Goal: Information Seeking & Learning: Check status

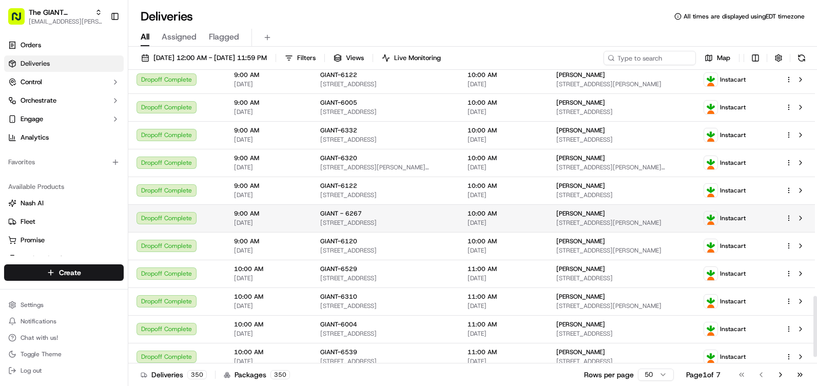
scroll to position [1118, 0]
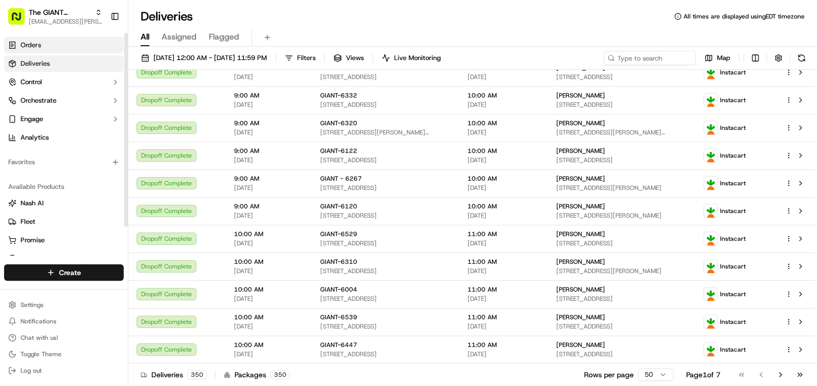
click at [56, 44] on link "Orders" at bounding box center [64, 45] width 120 height 16
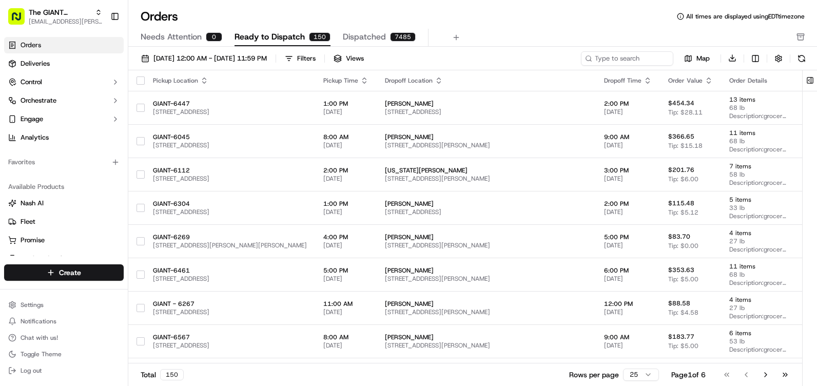
click at [355, 38] on span "Dispatched" at bounding box center [364, 37] width 43 height 12
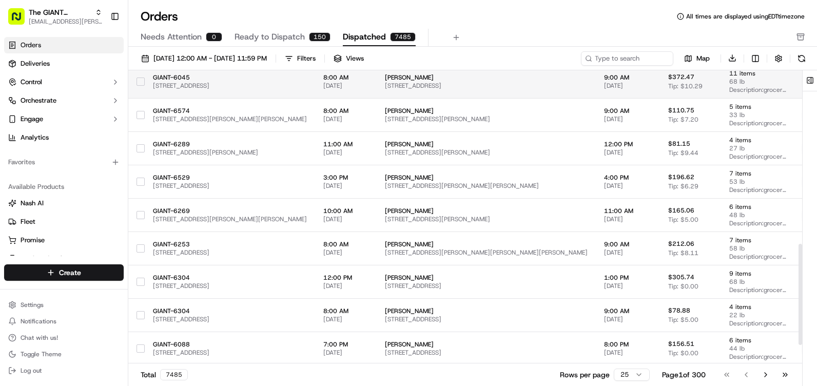
scroll to position [561, 0]
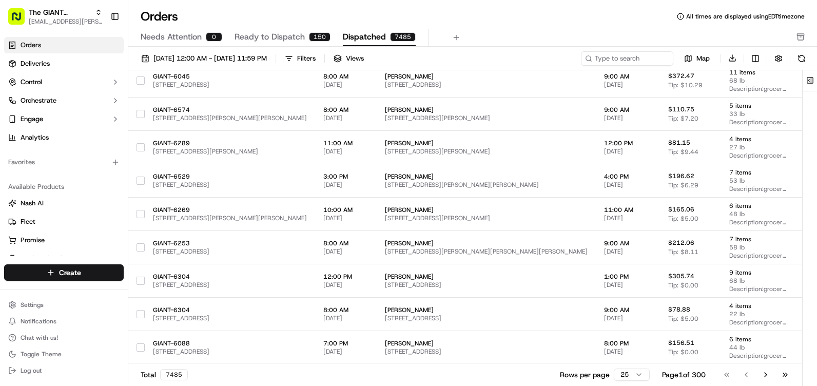
click at [187, 41] on span "Needs Attention" at bounding box center [171, 37] width 61 height 12
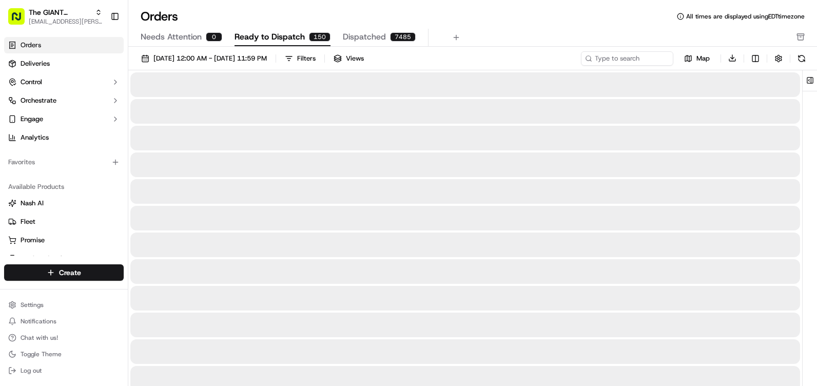
click at [272, 37] on span "Ready to Dispatch" at bounding box center [269, 37] width 70 height 12
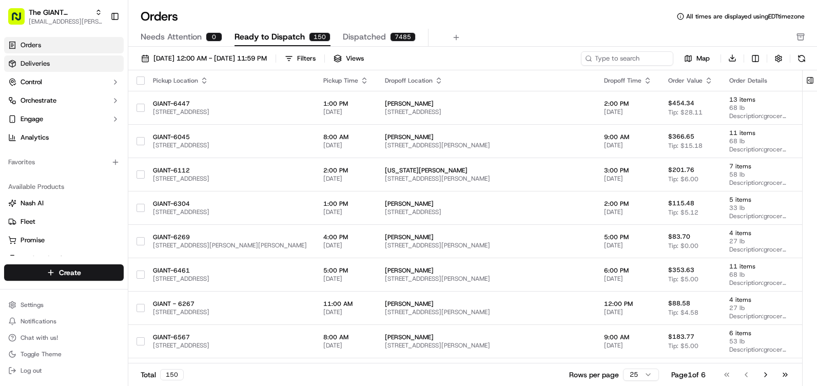
click at [73, 65] on link "Deliveries" at bounding box center [64, 63] width 120 height 16
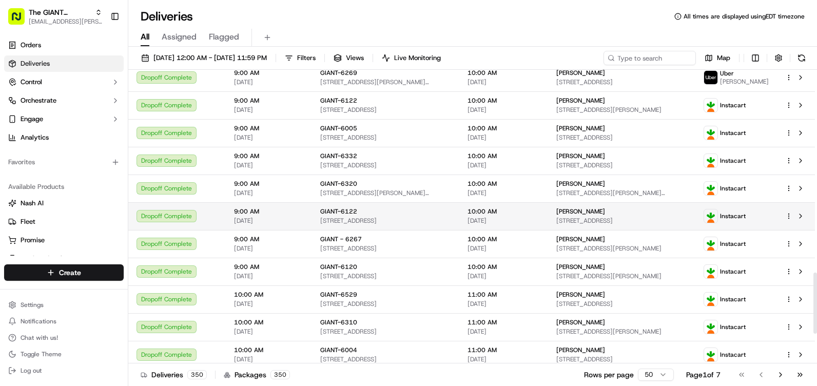
scroll to position [1118, 0]
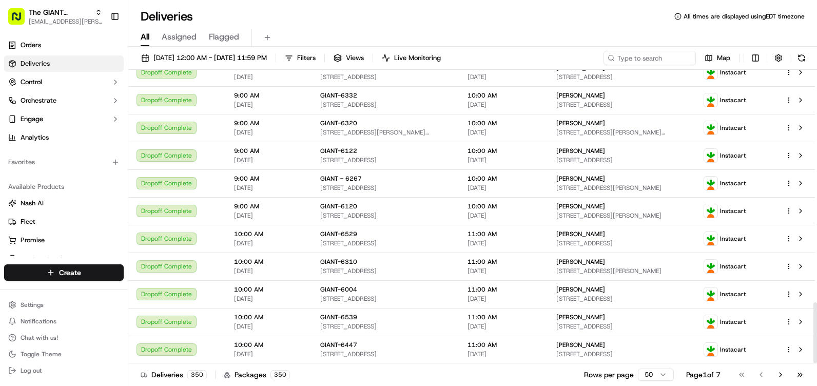
click at [177, 38] on span "Assigned" at bounding box center [179, 37] width 35 height 12
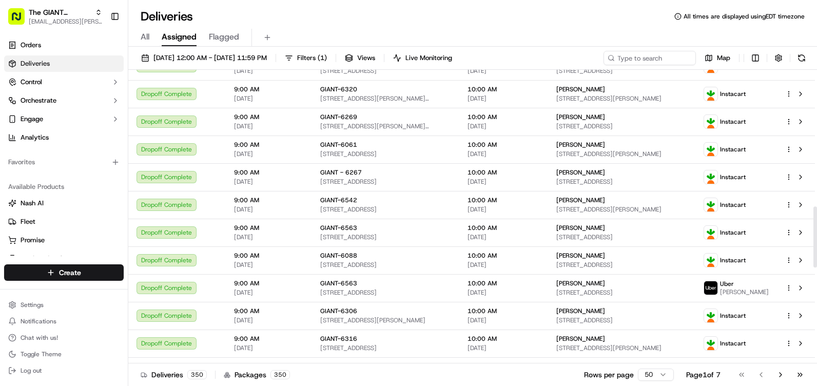
scroll to position [554, 0]
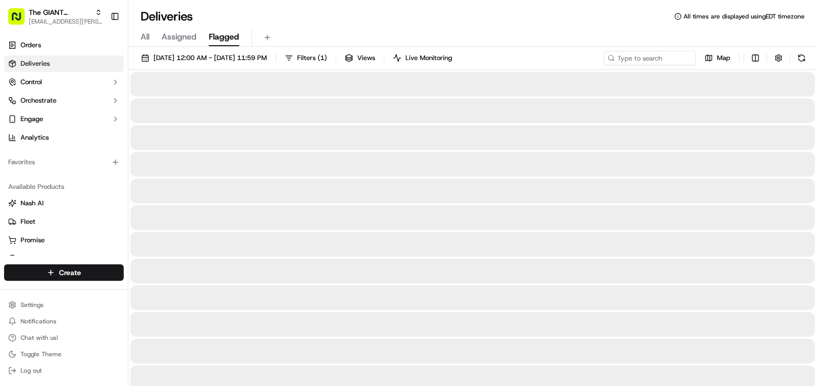
click at [213, 37] on span "Flagged" at bounding box center [224, 37] width 30 height 12
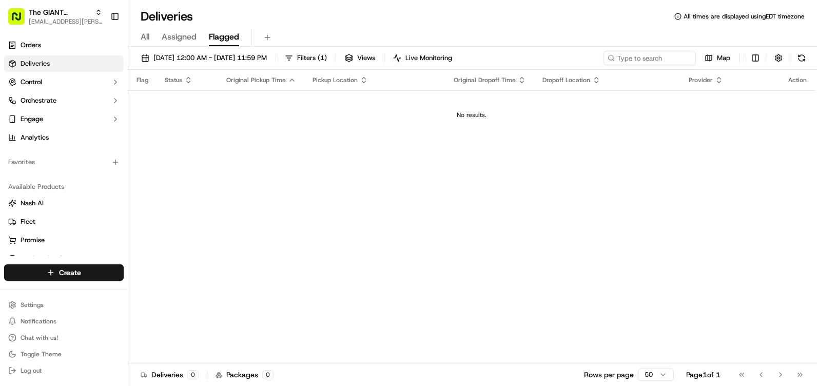
click at [191, 36] on span "Assigned" at bounding box center [179, 37] width 35 height 12
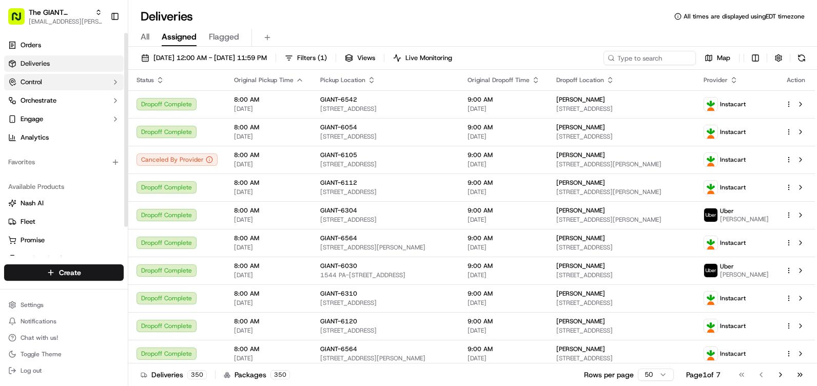
click at [55, 85] on button "Control" at bounding box center [64, 82] width 120 height 16
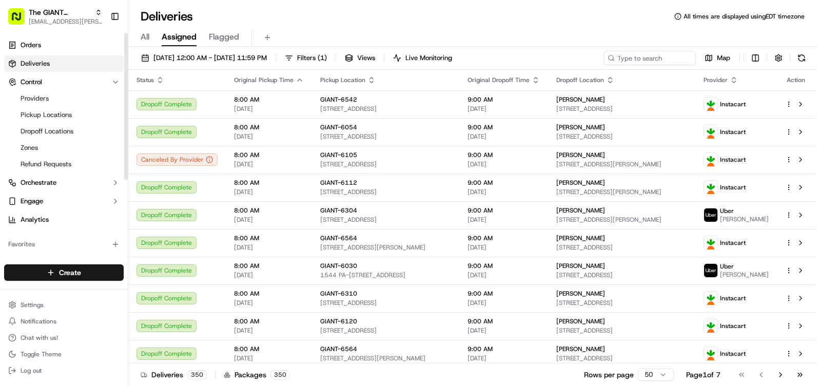
click at [51, 67] on link "Deliveries" at bounding box center [64, 63] width 120 height 16
click at [45, 44] on link "Orders" at bounding box center [64, 45] width 120 height 16
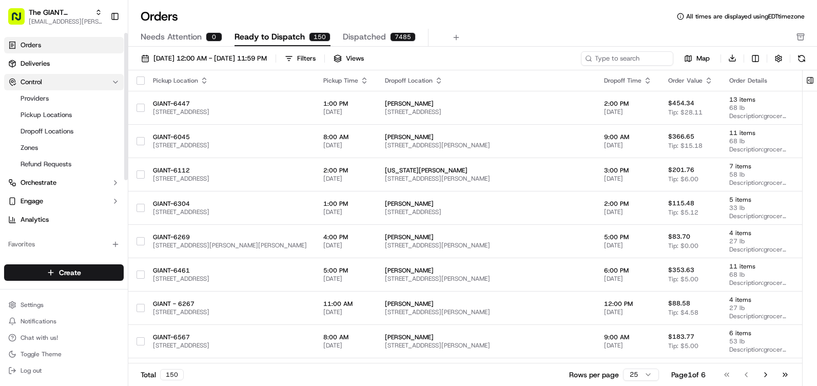
click at [111, 83] on icon "button" at bounding box center [115, 82] width 8 height 8
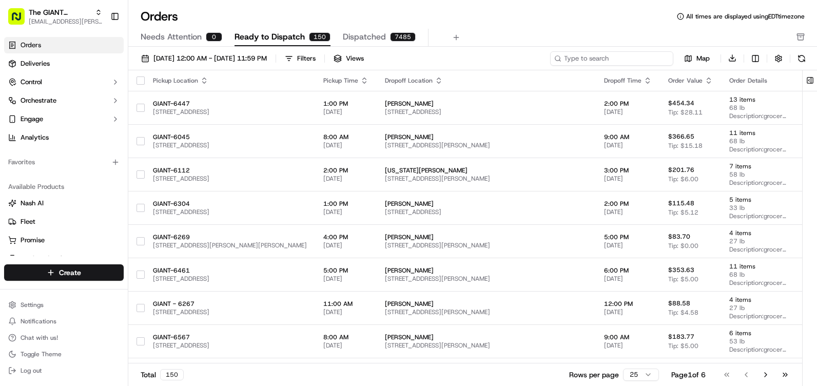
click at [618, 57] on input at bounding box center [611, 58] width 123 height 14
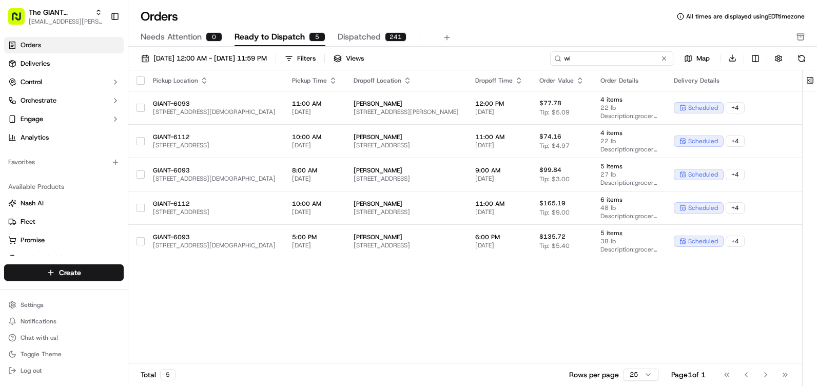
type input "w"
